Goal: Book appointment/travel/reservation

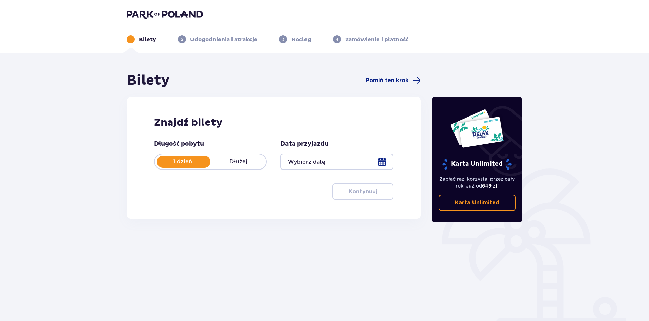
click at [336, 163] on div at bounding box center [336, 161] width 113 height 16
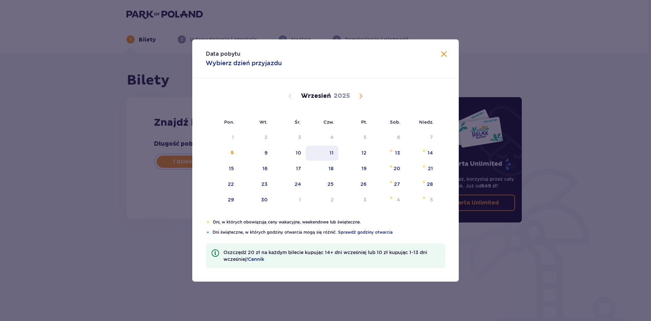
click at [328, 151] on div "11" at bounding box center [322, 153] width 33 height 15
type input "[DATE]"
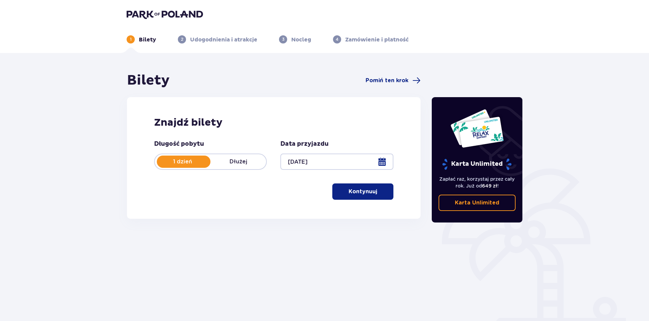
click at [348, 188] on p "Kontynuuj" at bounding box center [362, 191] width 28 height 7
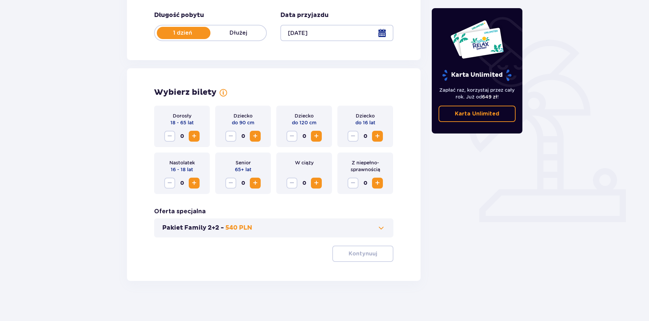
scroll to position [129, 0]
click at [191, 133] on span "Increase" at bounding box center [194, 135] width 8 height 8
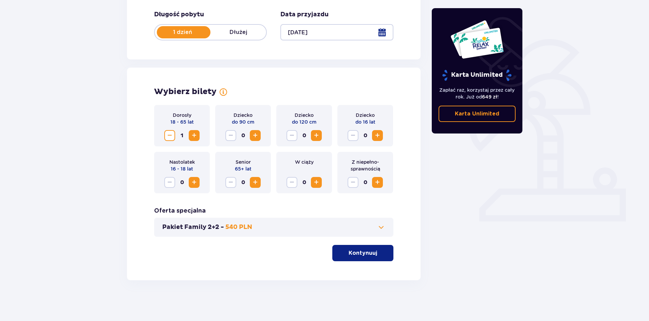
click at [379, 259] on button "Kontynuuj" at bounding box center [362, 253] width 61 height 16
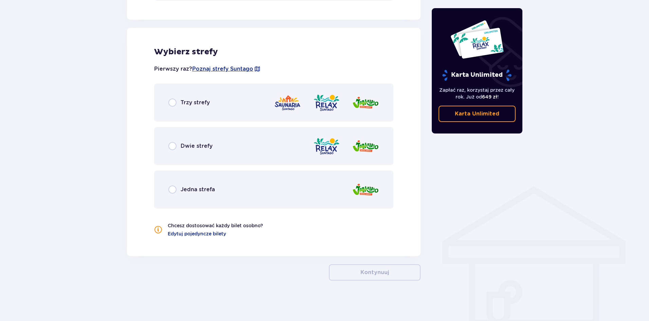
scroll to position [365, 0]
click at [242, 101] on div "Trzy strefy" at bounding box center [273, 102] width 239 height 38
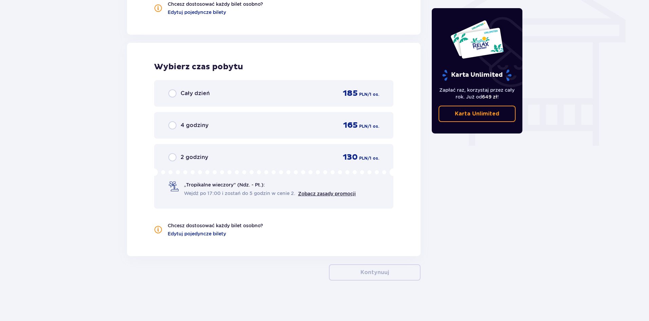
scroll to position [586, 0]
click at [227, 97] on div "Cały dzień 185 PLN / 1 os." at bounding box center [273, 93] width 211 height 10
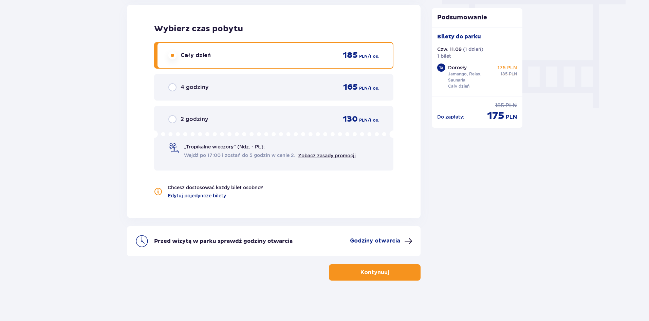
scroll to position [624, 0]
